Goal: Transaction & Acquisition: Purchase product/service

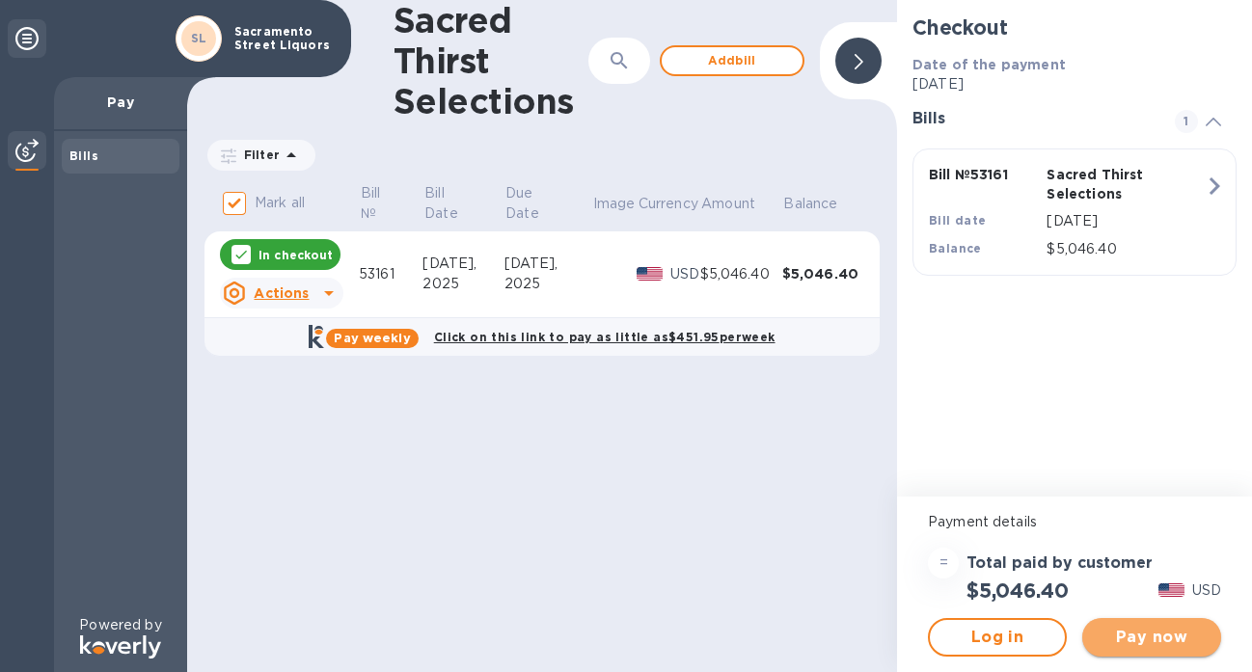
click at [1128, 642] on span "Pay now" at bounding box center [1151, 637] width 108 height 23
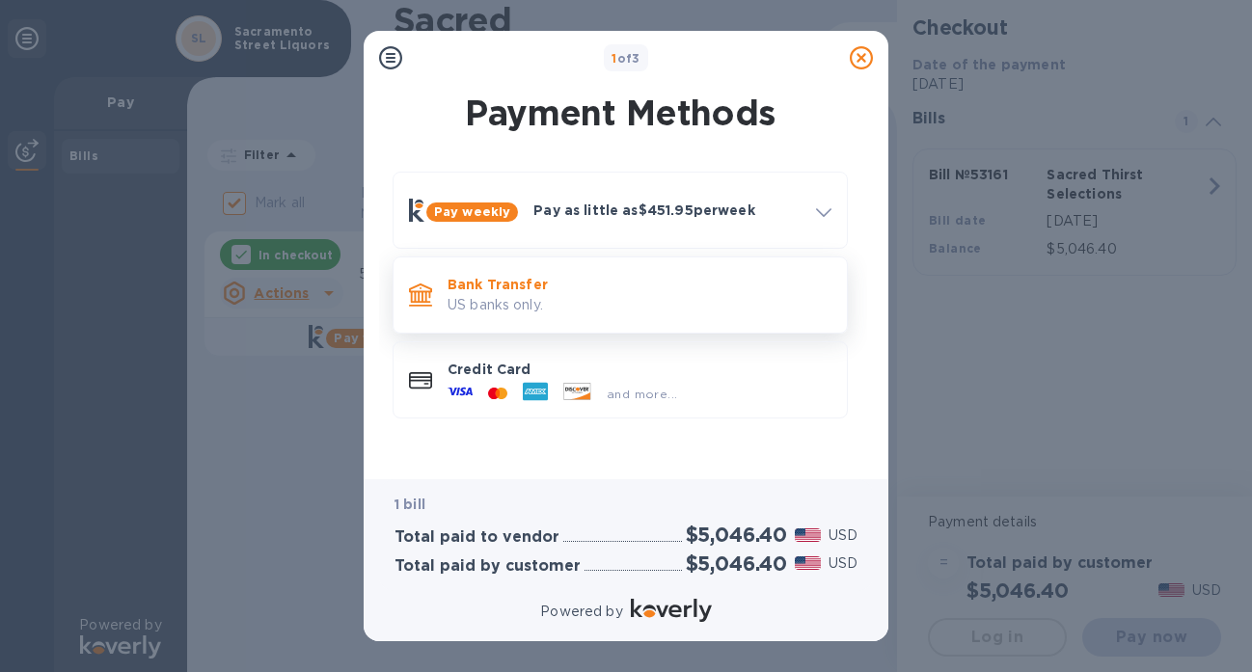
click at [680, 296] on p "US banks only." at bounding box center [639, 305] width 384 height 20
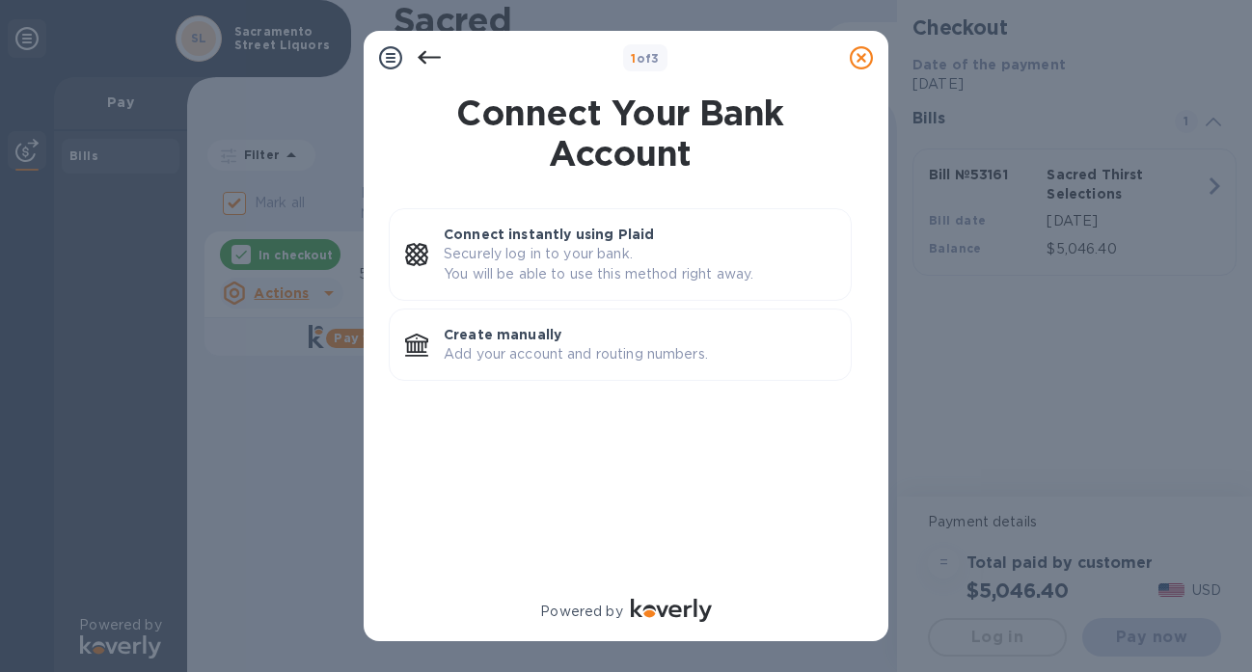
click at [680, 296] on div "Connect instantly using Plaid Securely log in to your bank. You will be able to…" at bounding box center [620, 254] width 463 height 93
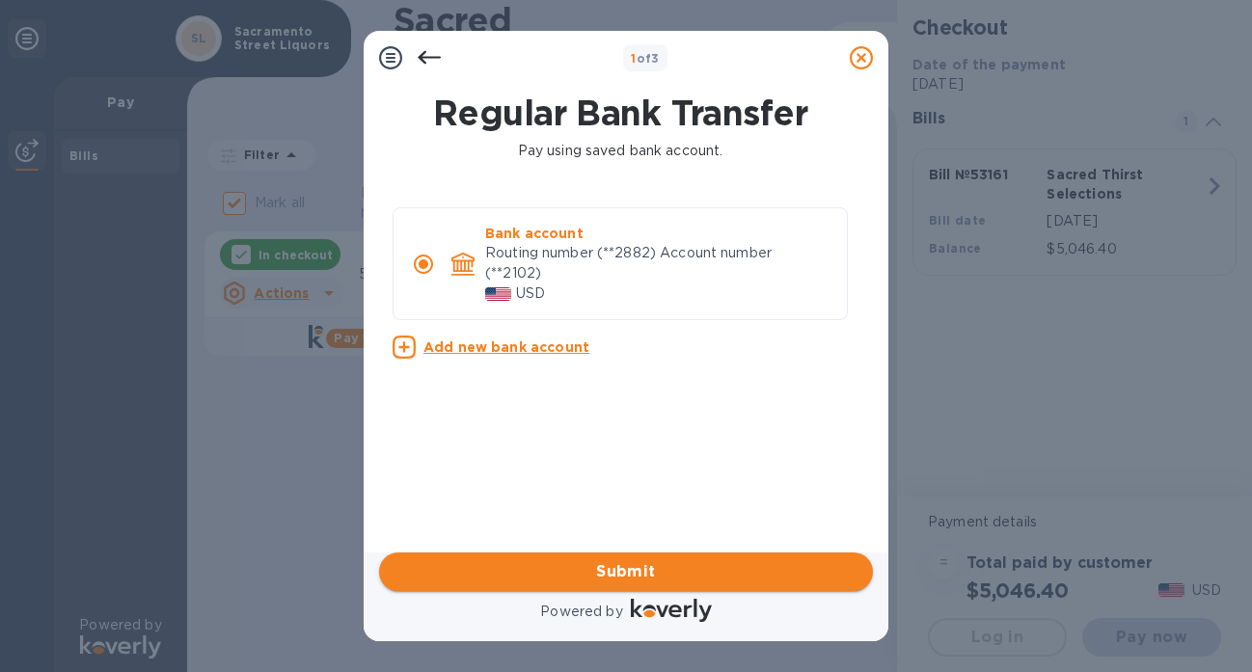
click at [622, 568] on span "Submit" at bounding box center [625, 571] width 463 height 23
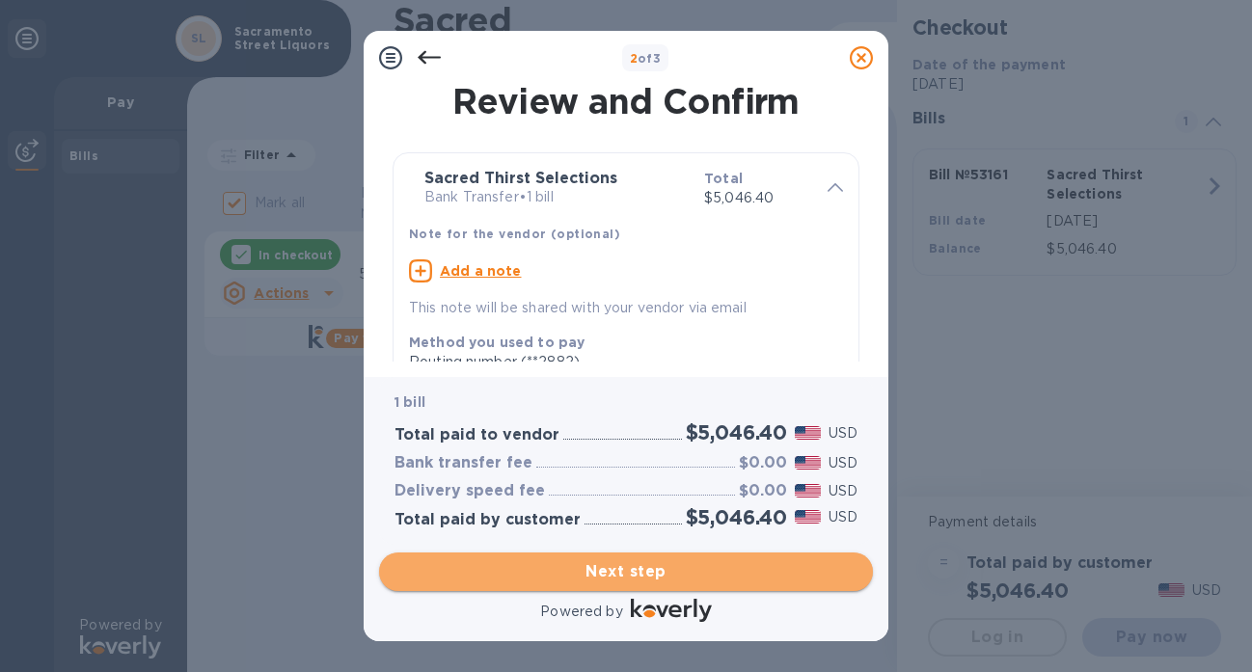
click at [622, 568] on span "Next step" at bounding box center [625, 571] width 463 height 23
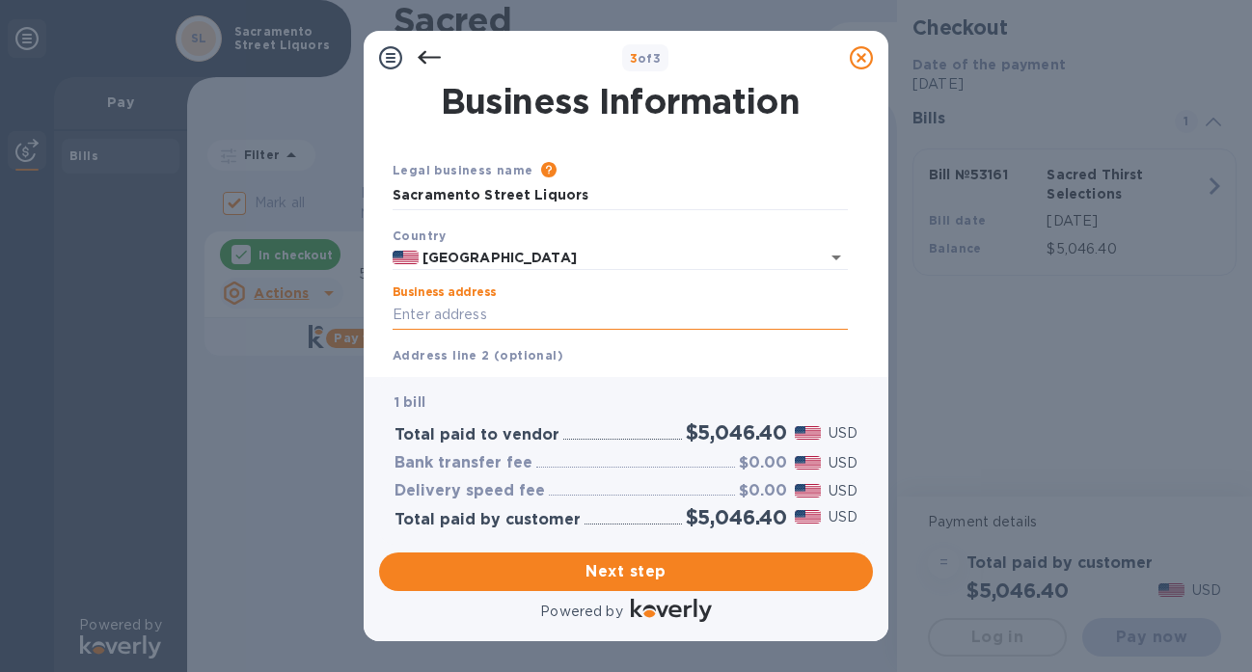
click at [585, 320] on input "Business address" at bounding box center [619, 315] width 455 height 29
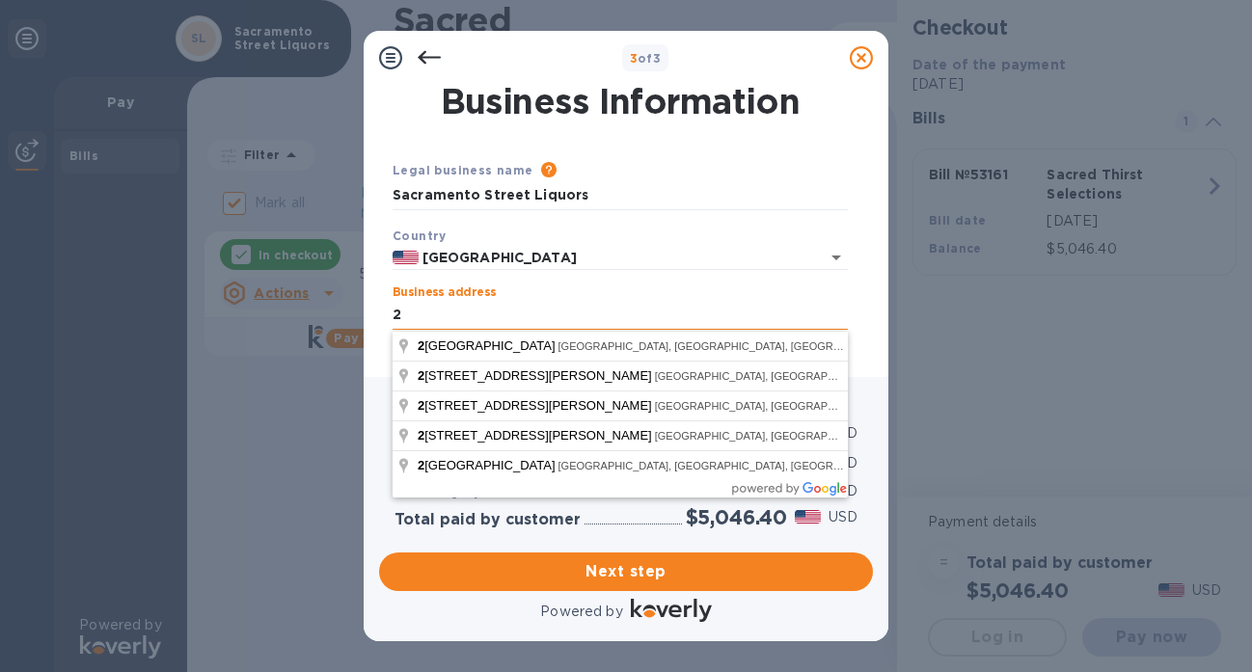
type input "[STREET_ADDRESS]"
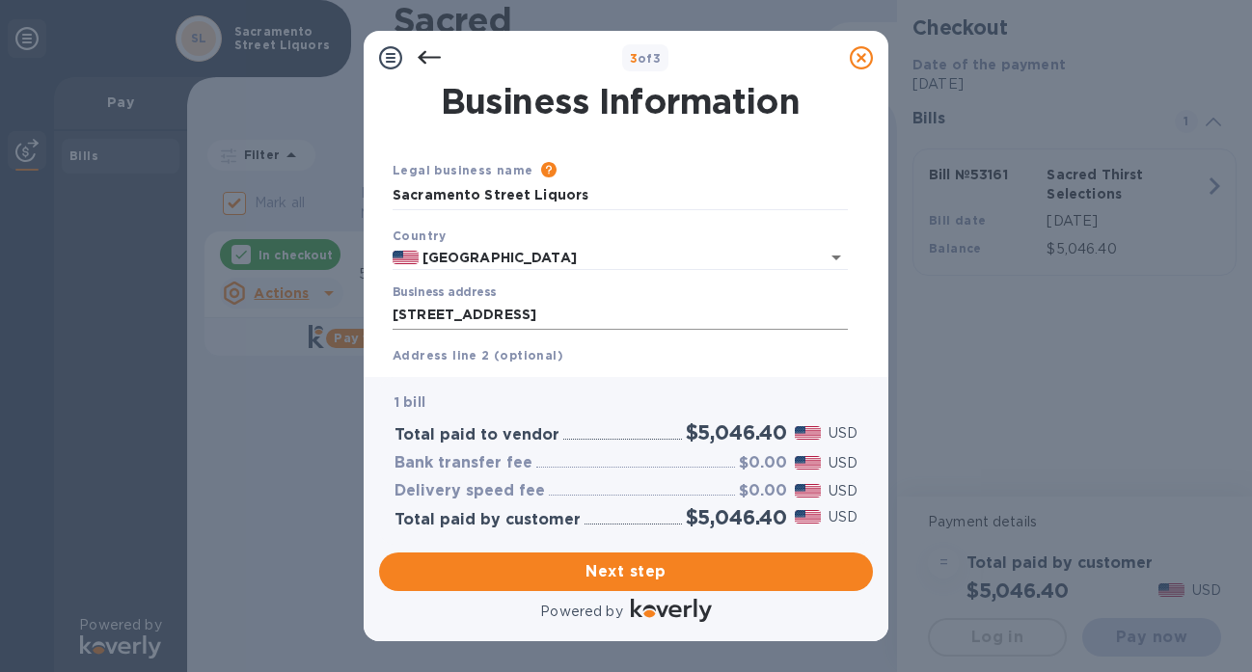
scroll to position [157, 0]
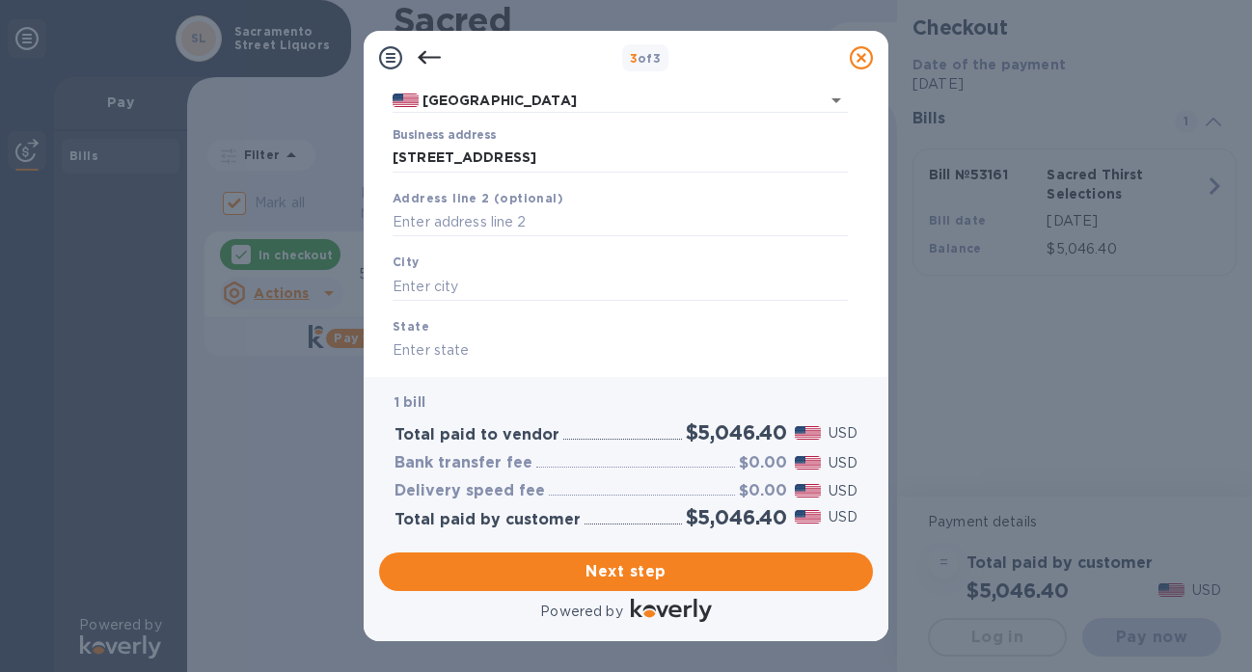
click at [578, 175] on div "Business address [STREET_ADDRESS]" at bounding box center [620, 151] width 471 height 60
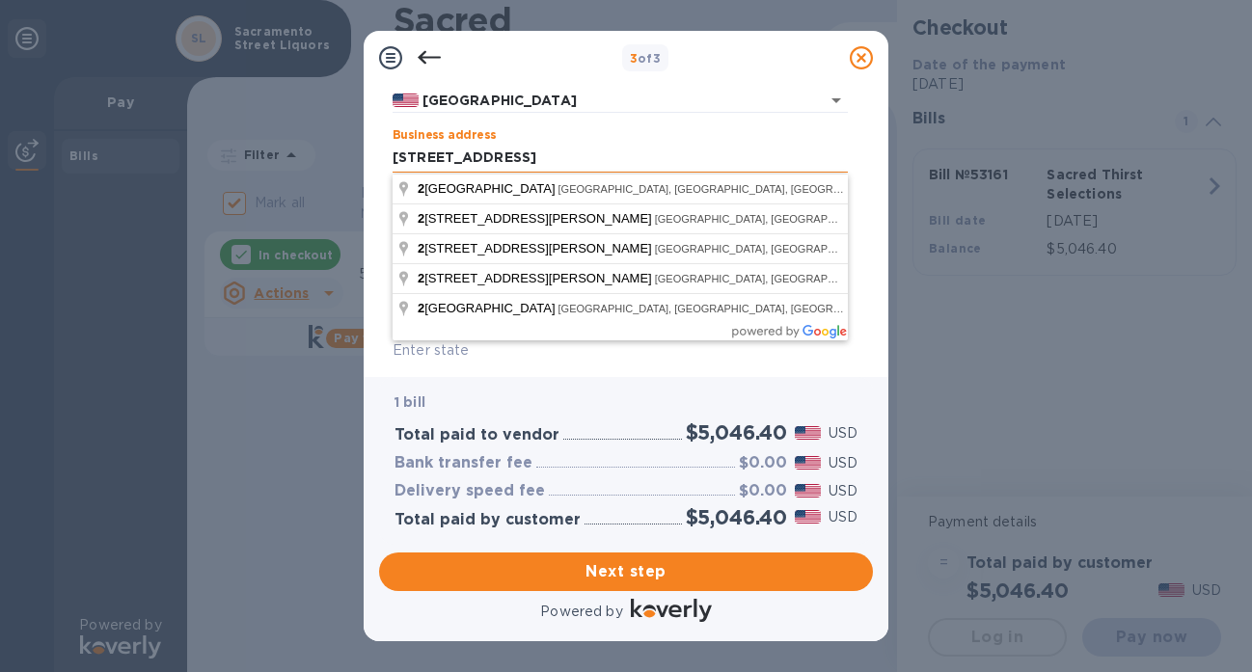
click at [577, 156] on input "[STREET_ADDRESS]" at bounding box center [619, 158] width 455 height 29
click at [576, 160] on input "[STREET_ADDRESS]" at bounding box center [619, 158] width 455 height 29
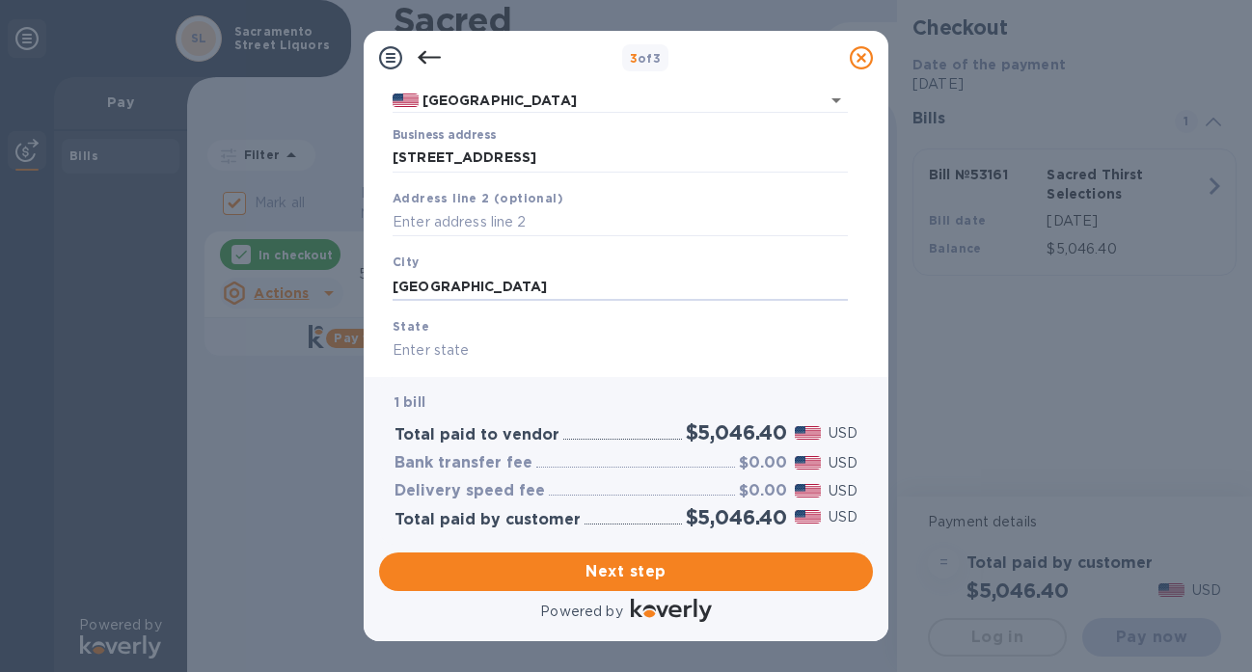
type input "[GEOGRAPHIC_DATA]"
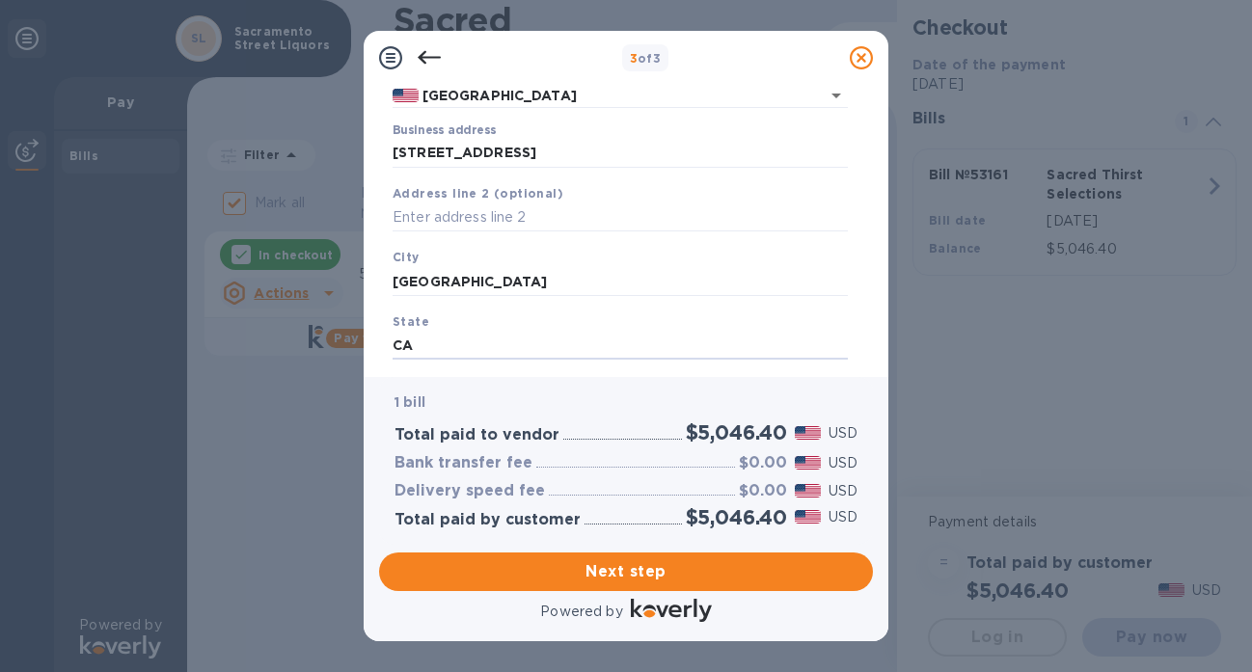
type input "CA"
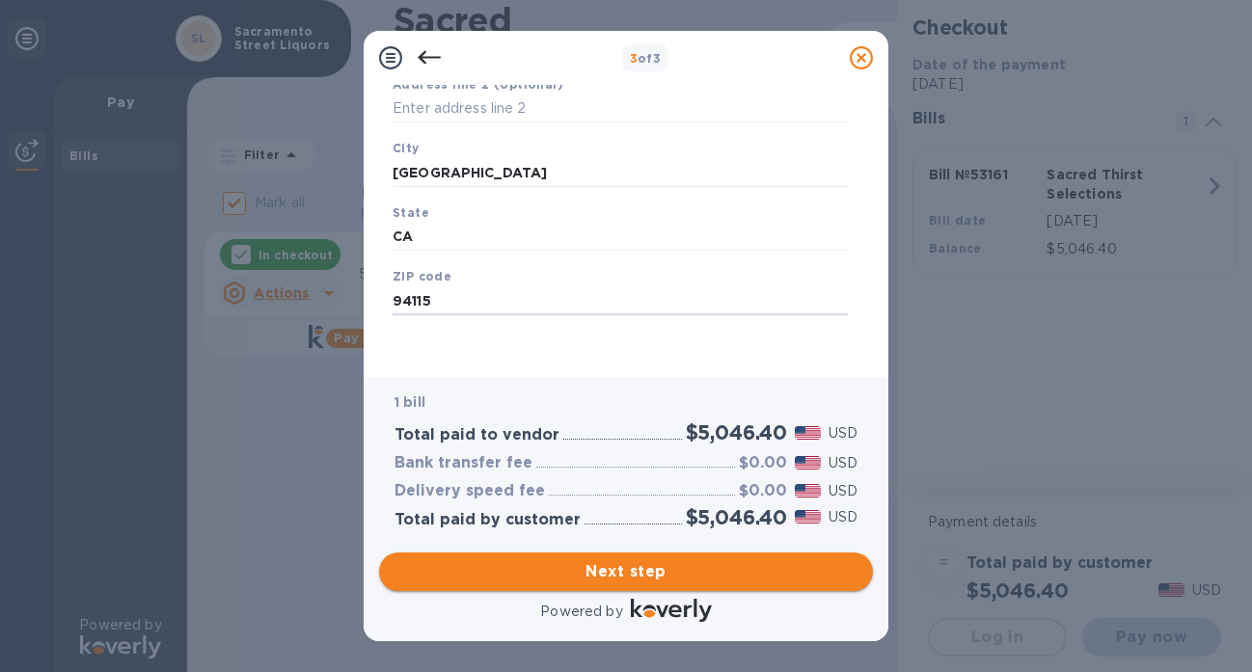
type input "94115"
click at [608, 560] on span "Next step" at bounding box center [625, 571] width 463 height 23
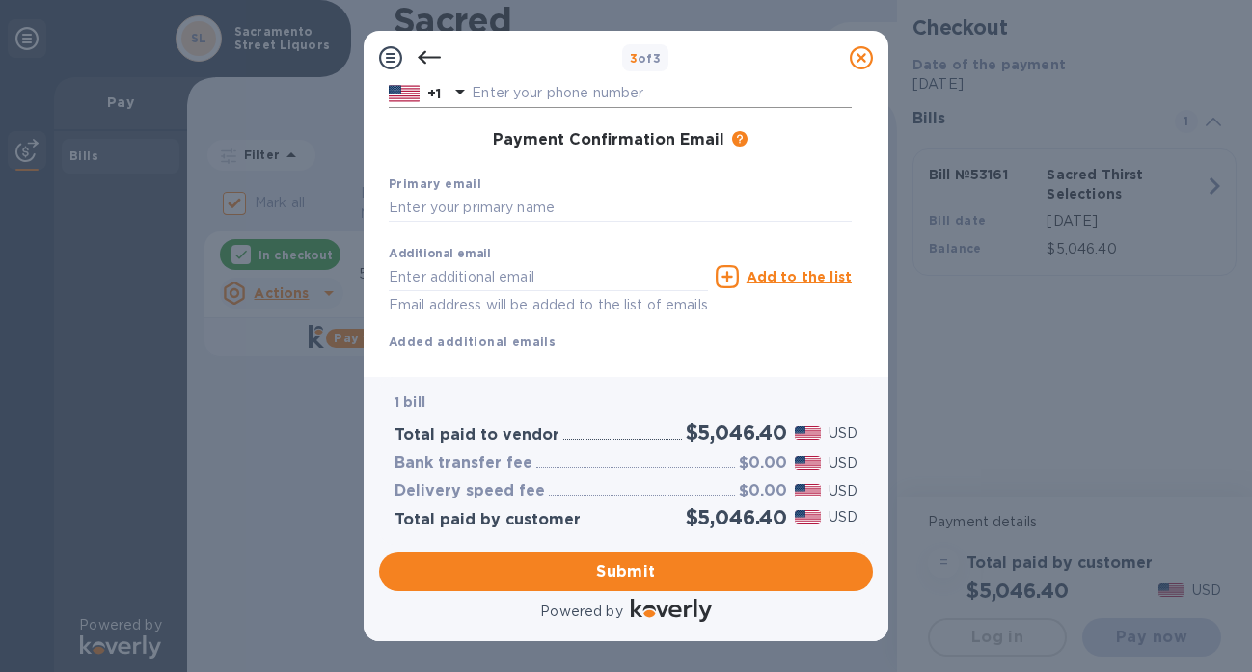
click at [572, 86] on input "text" at bounding box center [662, 93] width 380 height 29
type input "6094396694"
type input "[PERSON_NAME]"
type input "Powers"
type input "[EMAIL_ADDRESS][DOMAIN_NAME]"
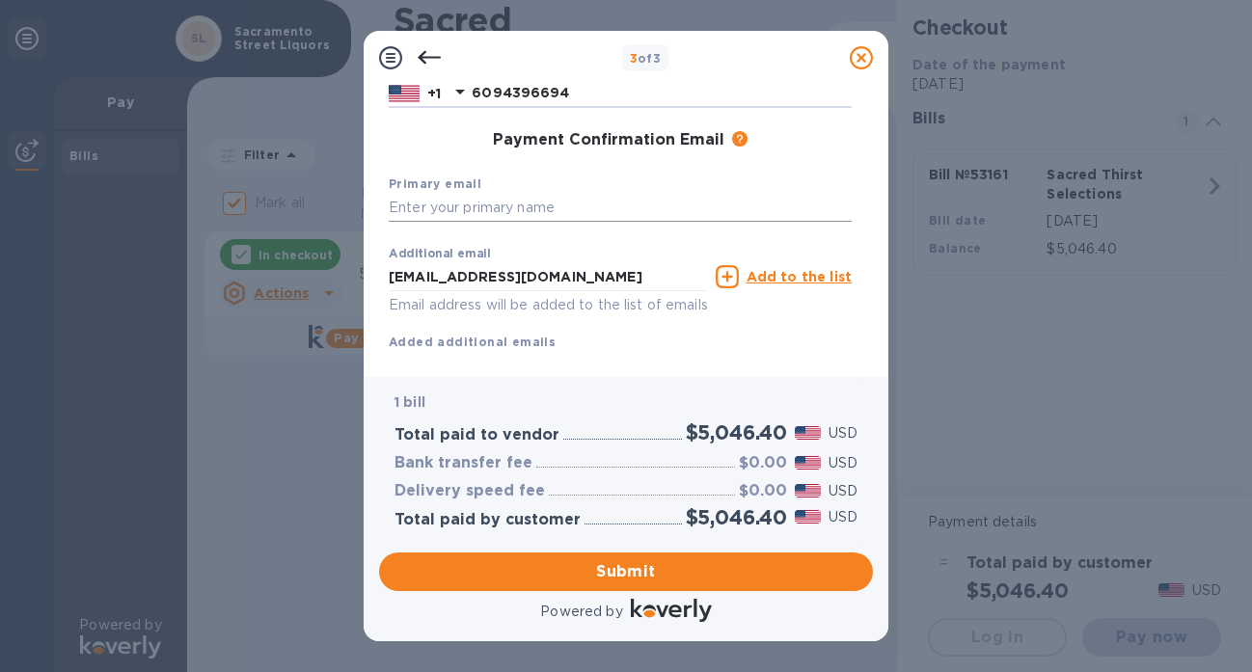
click at [527, 219] on input "text" at bounding box center [620, 208] width 463 height 29
type input "[EMAIL_ADDRESS][DOMAIN_NAME]"
click at [620, 570] on span "Submit" at bounding box center [625, 571] width 463 height 23
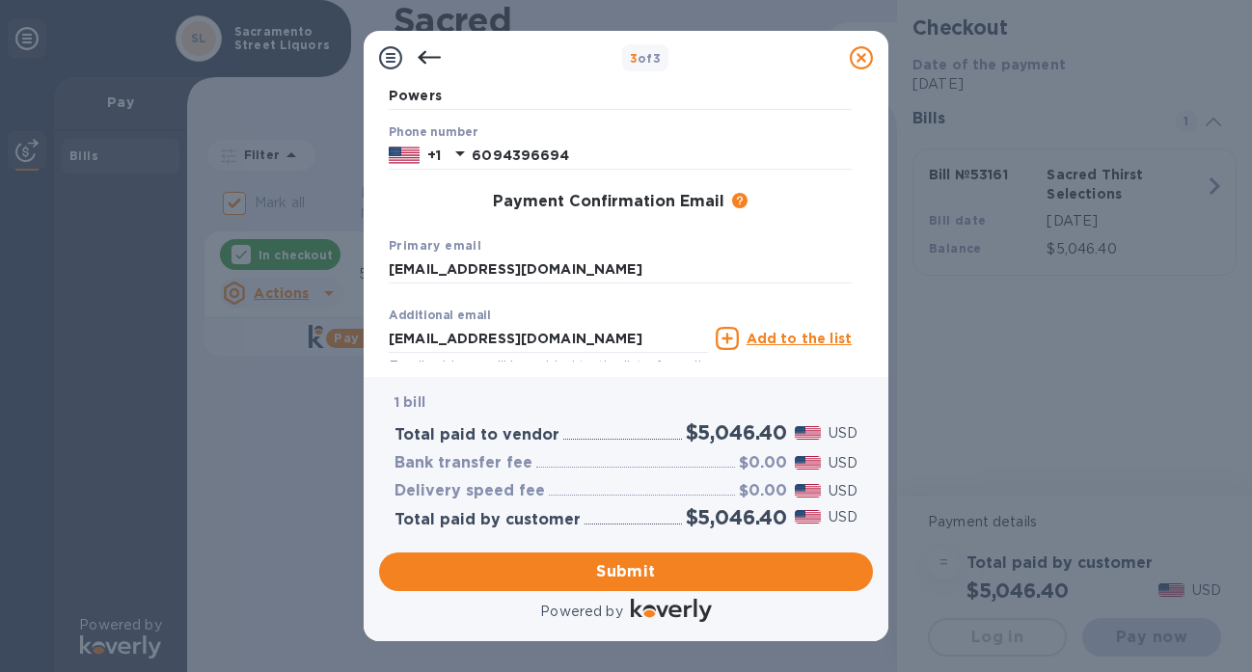
scroll to position [0, 0]
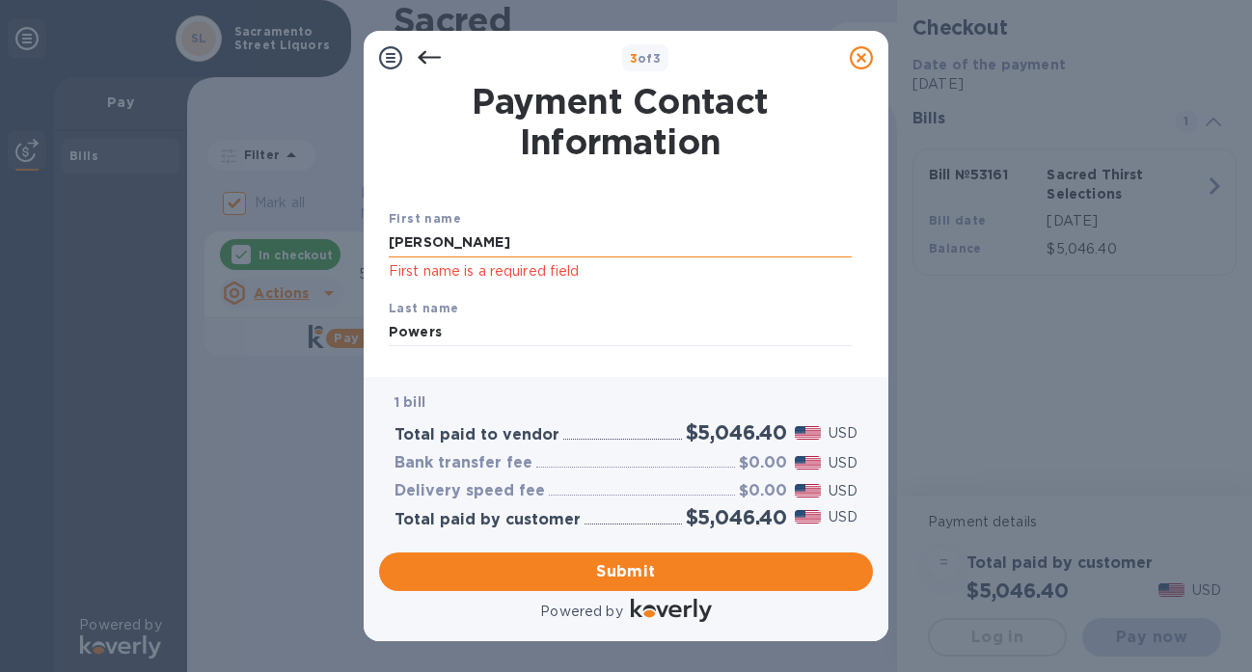
click at [553, 237] on input "[PERSON_NAME]" at bounding box center [620, 243] width 463 height 29
drag, startPoint x: 536, startPoint y: 242, endPoint x: 412, endPoint y: 231, distance: 124.8
click at [412, 231] on input "[PERSON_NAME]" at bounding box center [620, 243] width 463 height 29
click at [479, 253] on input "[PERSON_NAME]" at bounding box center [620, 243] width 463 height 29
drag, startPoint x: 476, startPoint y: 249, endPoint x: 257, endPoint y: 184, distance: 228.2
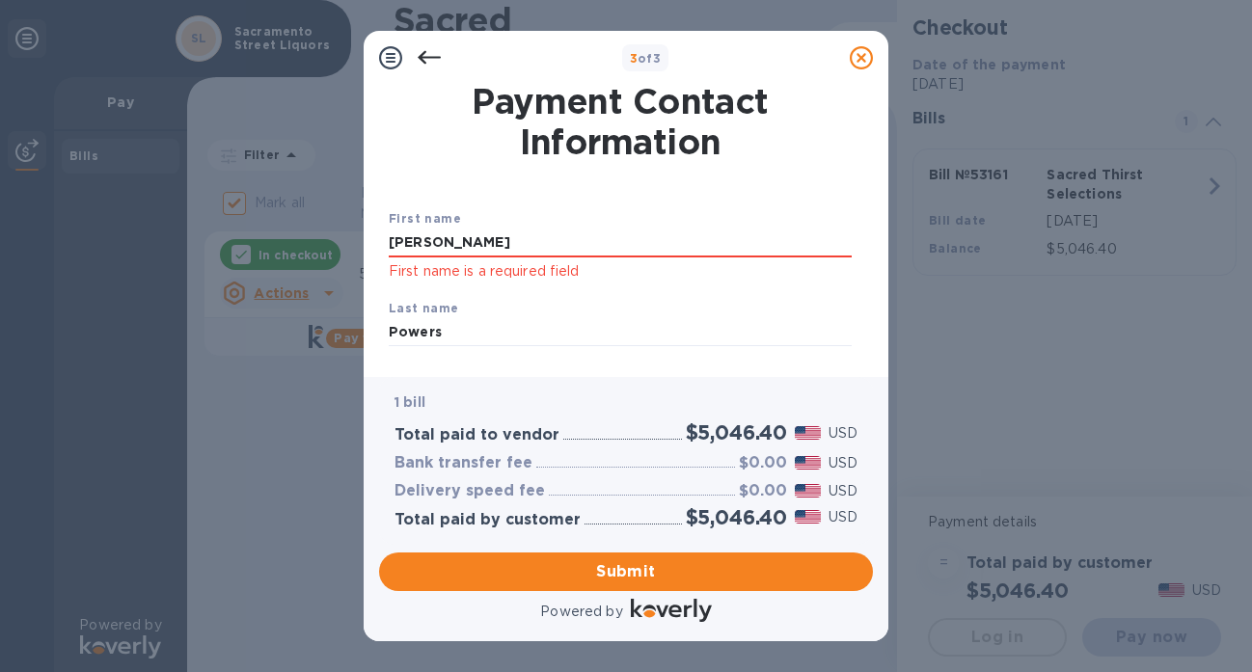
click at [257, 184] on div "3 of 3 Payment Contact Information First name [PERSON_NAME] First name is a req…" at bounding box center [626, 336] width 1252 height 672
type input "[PERSON_NAME]"
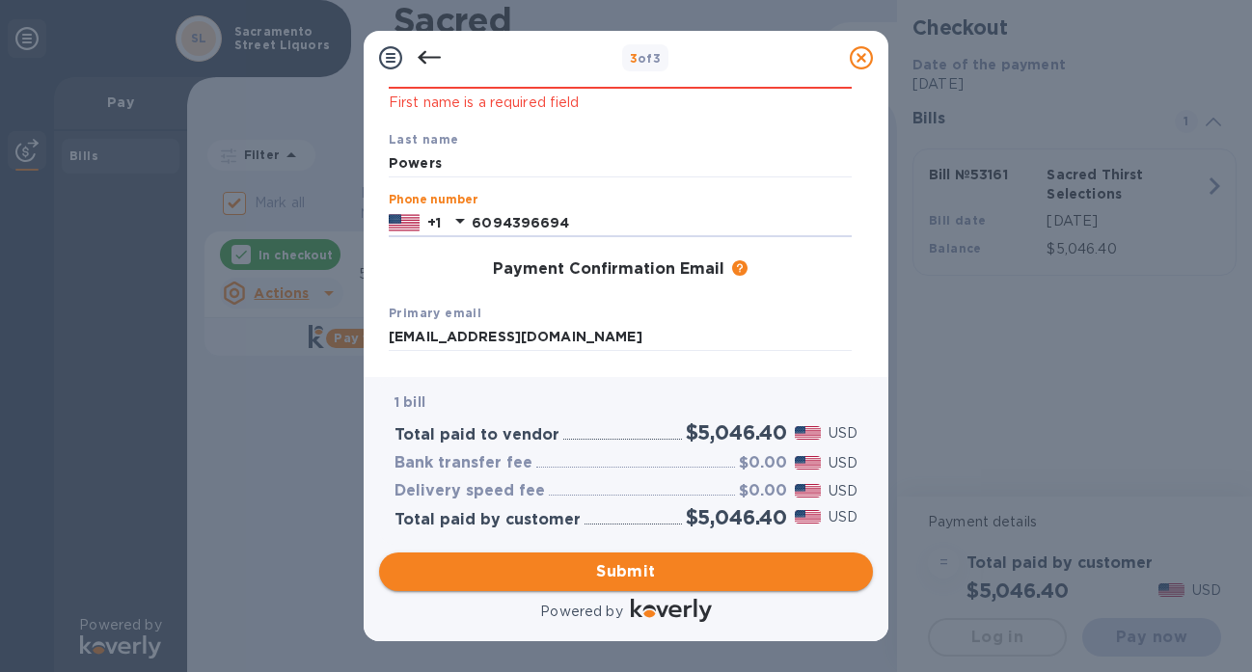
click at [607, 558] on button "Submit" at bounding box center [626, 572] width 494 height 39
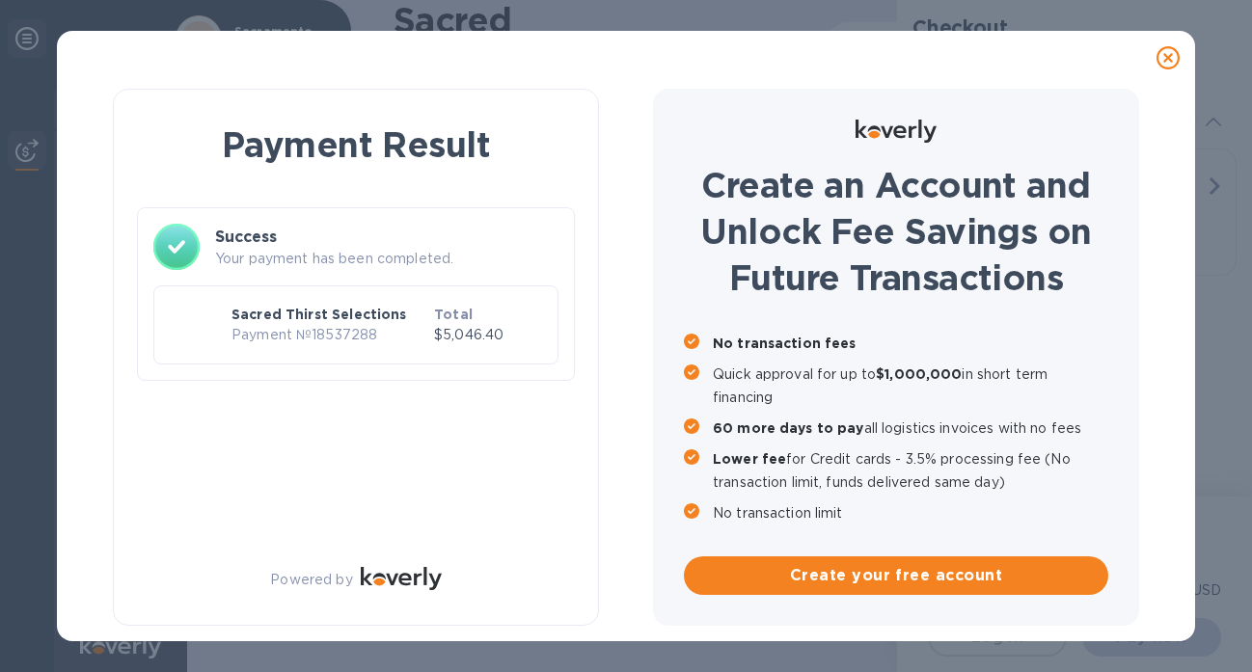
checkbox input "false"
click at [1163, 56] on icon at bounding box center [1167, 57] width 23 height 23
